Goal: Transaction & Acquisition: Obtain resource

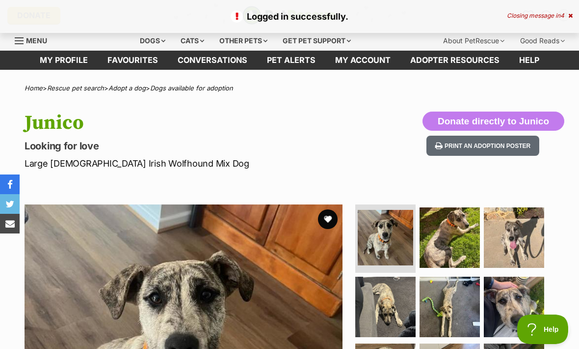
click at [326, 213] on button "favourite" at bounding box center [328, 219] width 20 height 20
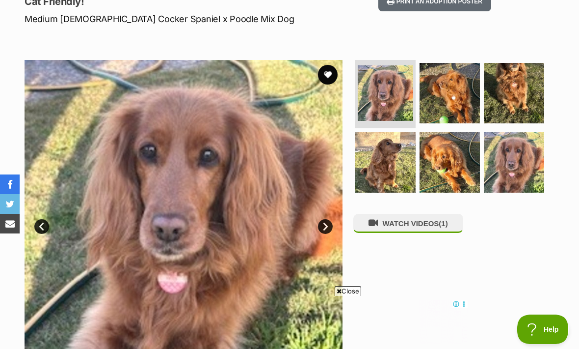
click at [367, 176] on img at bounding box center [385, 162] width 60 height 60
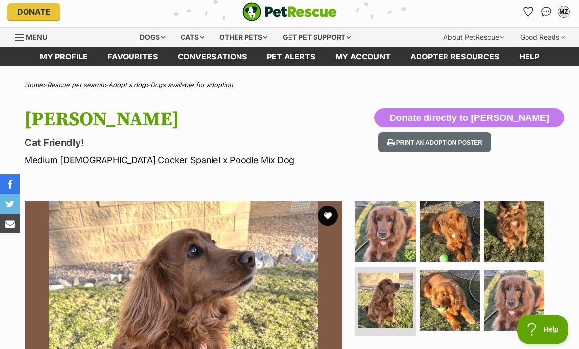
scroll to position [4, 0]
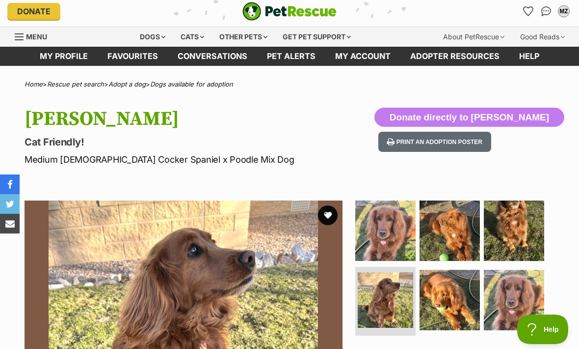
click at [438, 298] on img at bounding box center [450, 299] width 60 height 60
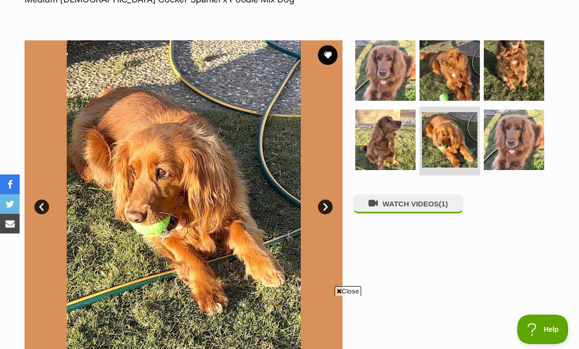
scroll to position [148, 0]
